Goal: Information Seeking & Learning: Learn about a topic

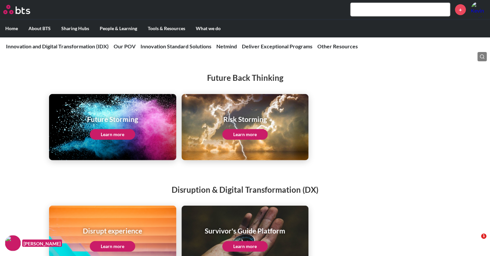
scroll to position [968, 0]
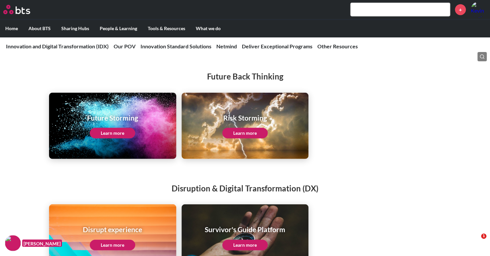
click at [111, 132] on link "Learn more" at bounding box center [112, 133] width 45 height 11
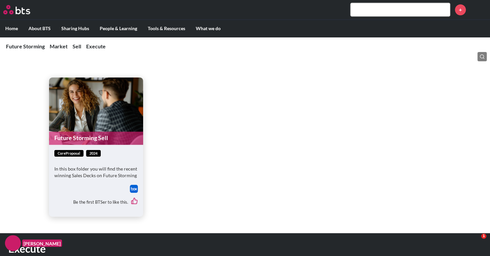
scroll to position [437, 0]
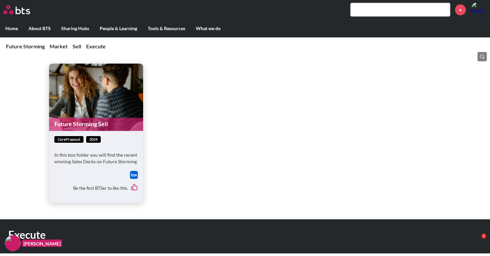
click at [87, 121] on link "Future Storming Sell" at bounding box center [96, 124] width 94 height 13
